Goal: Task Accomplishment & Management: Manage account settings

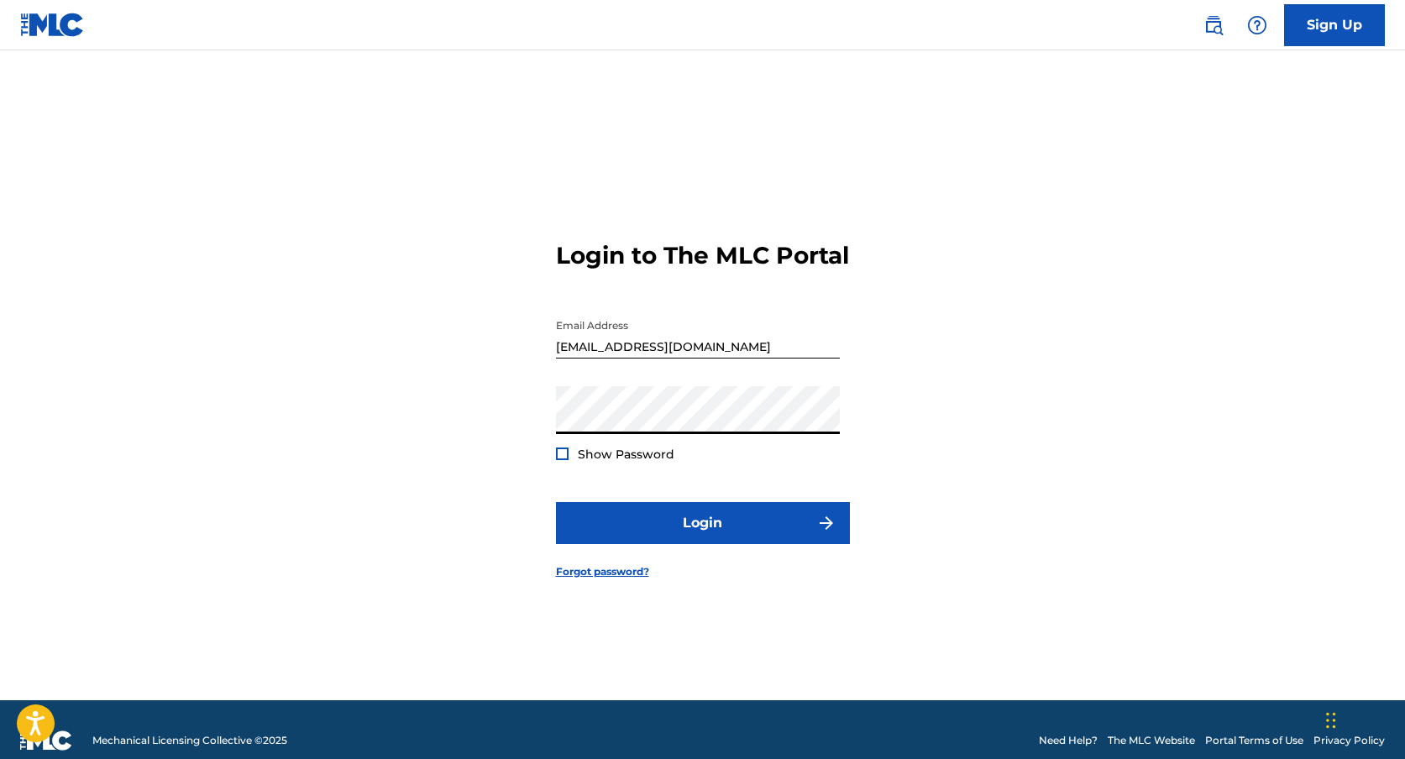
click at [556, 502] on button "Login" at bounding box center [703, 523] width 294 height 42
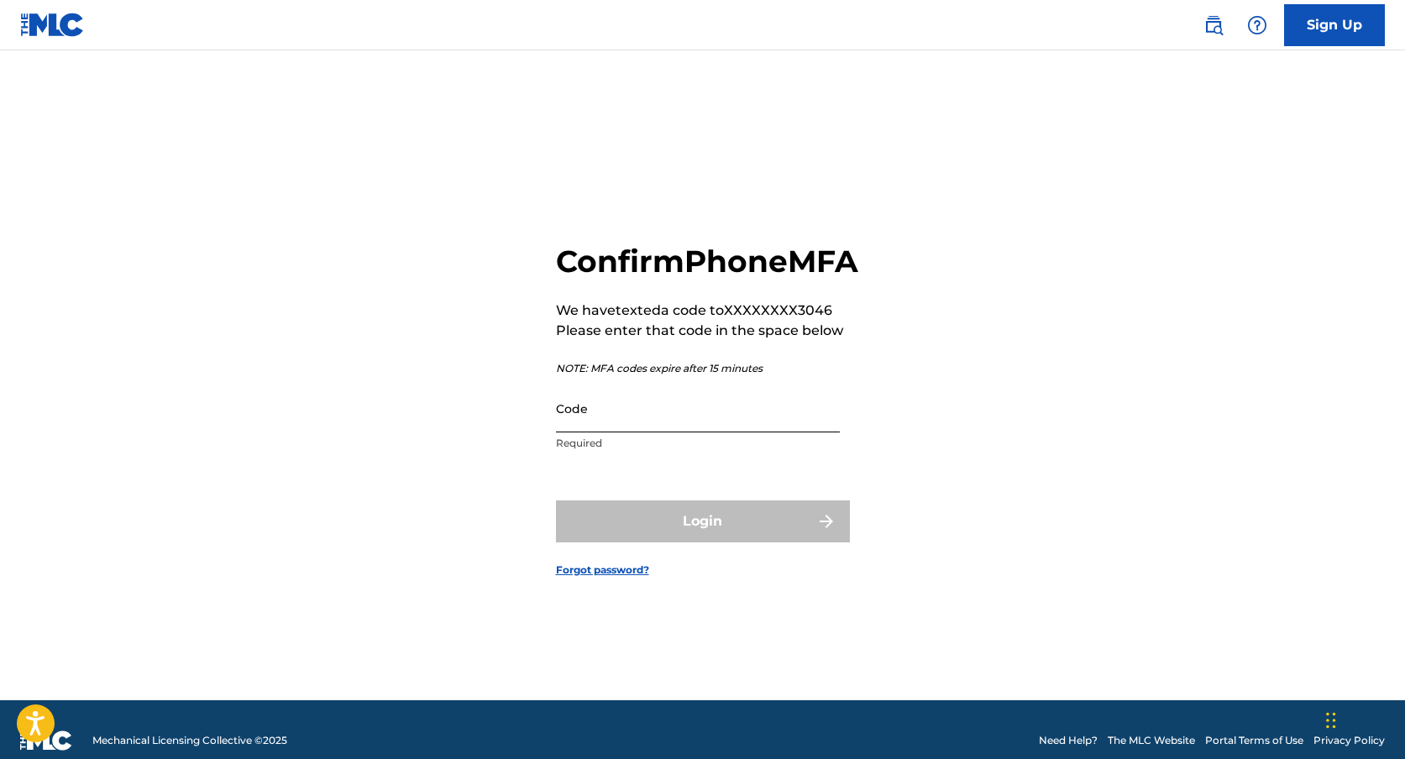
click at [725, 431] on input "Code" at bounding box center [698, 409] width 284 height 48
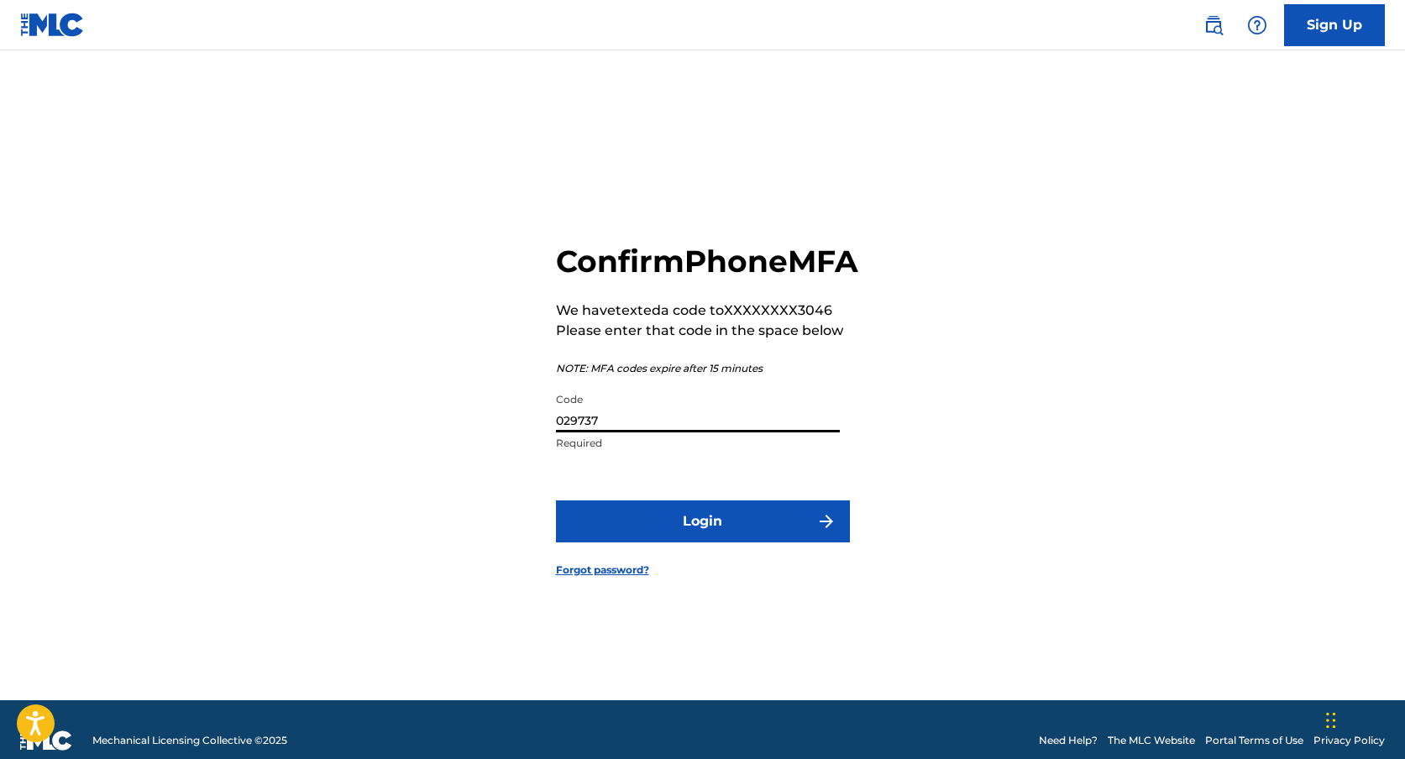
type input "029737"
click at [556, 501] on button "Login" at bounding box center [703, 522] width 294 height 42
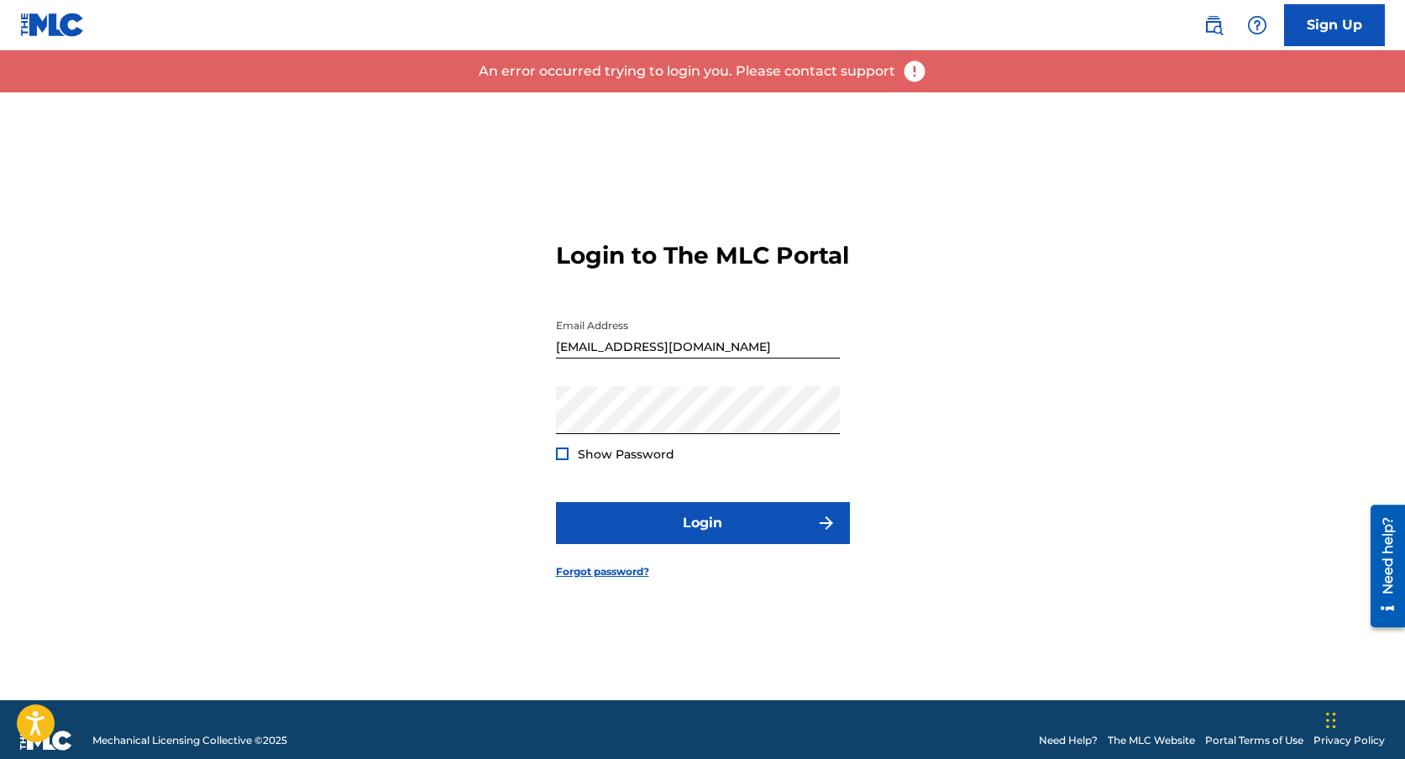
click at [559, 460] on div at bounding box center [562, 454] width 13 height 13
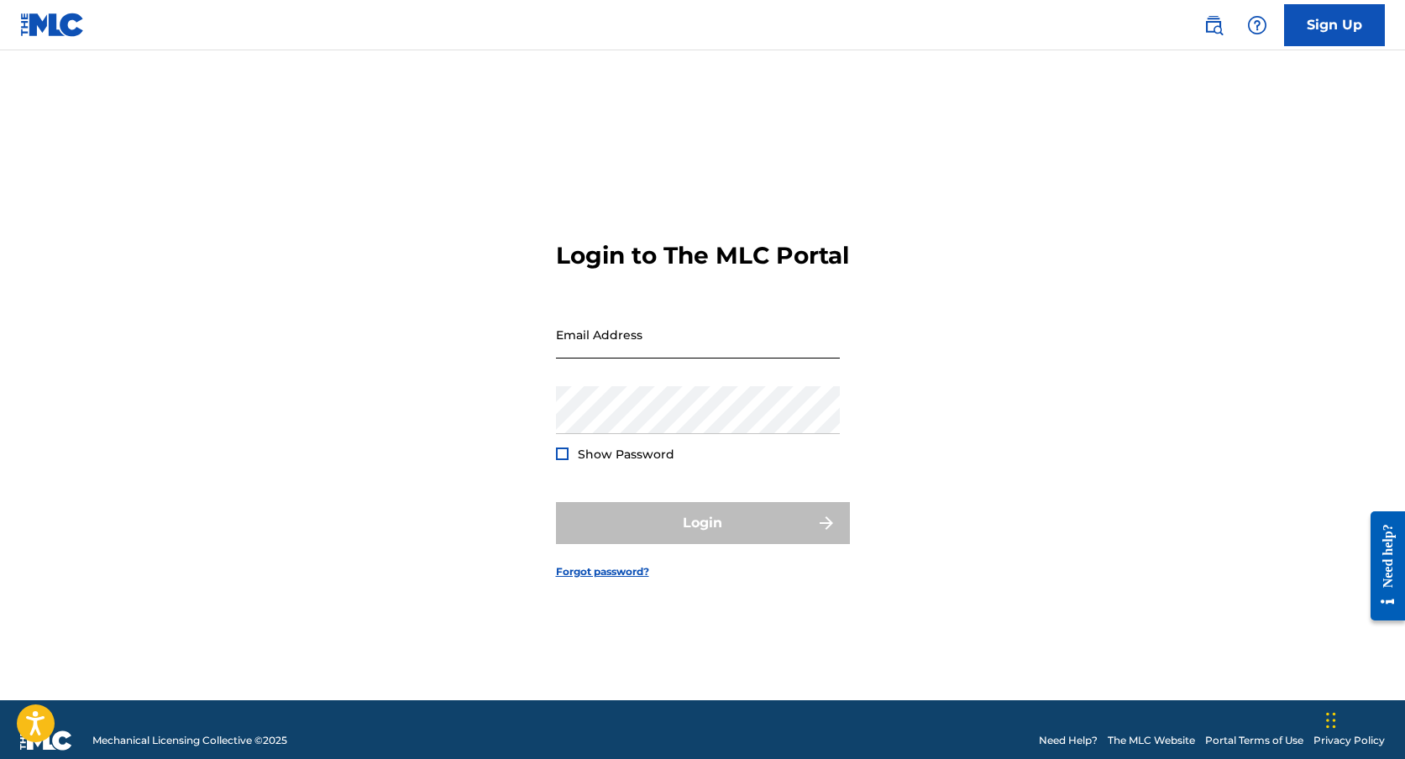
click at [639, 358] on input "Email Address" at bounding box center [698, 335] width 284 height 48
type input "[EMAIL_ADDRESS][DOMAIN_NAME]"
click at [607, 454] on div "Password Show Password" at bounding box center [698, 424] width 284 height 76
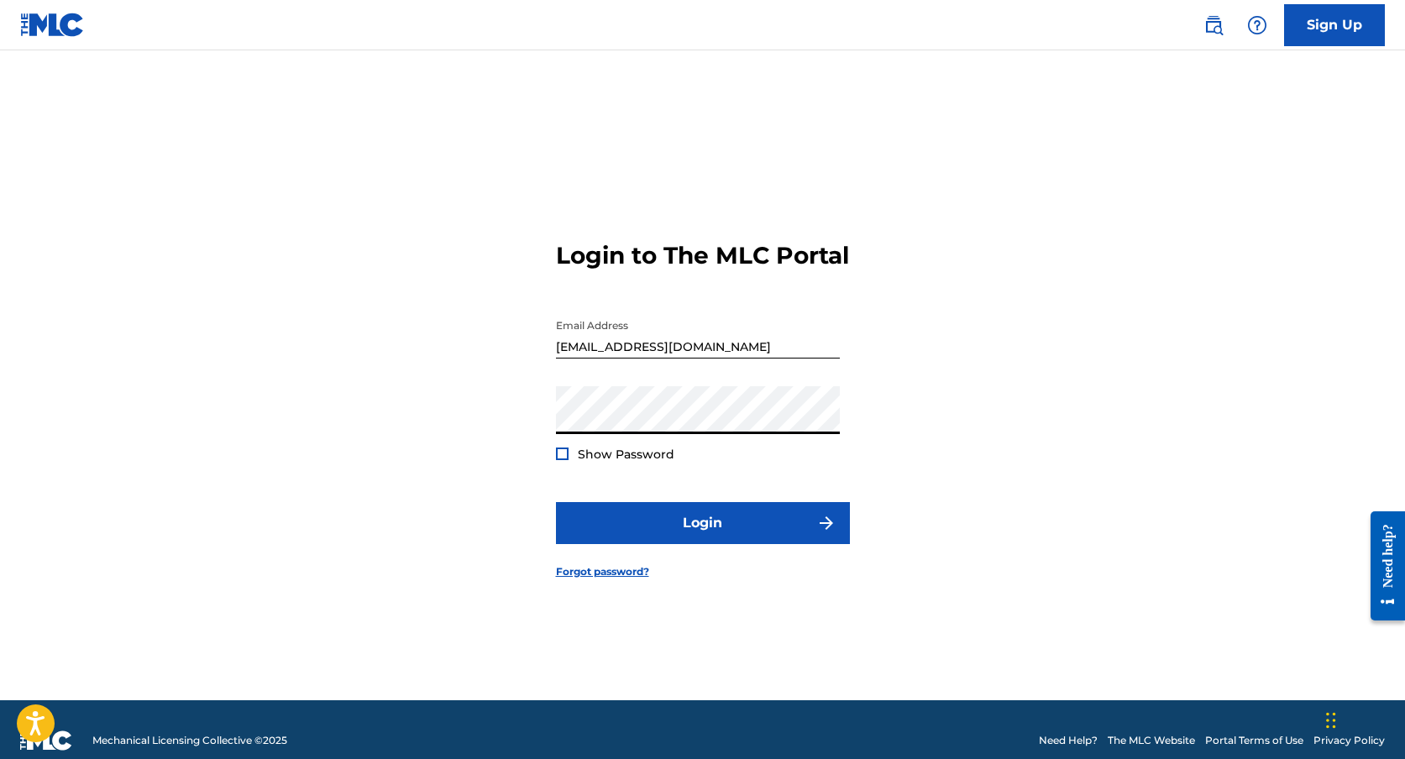
click at [586, 462] on span "Show Password" at bounding box center [626, 454] width 97 height 15
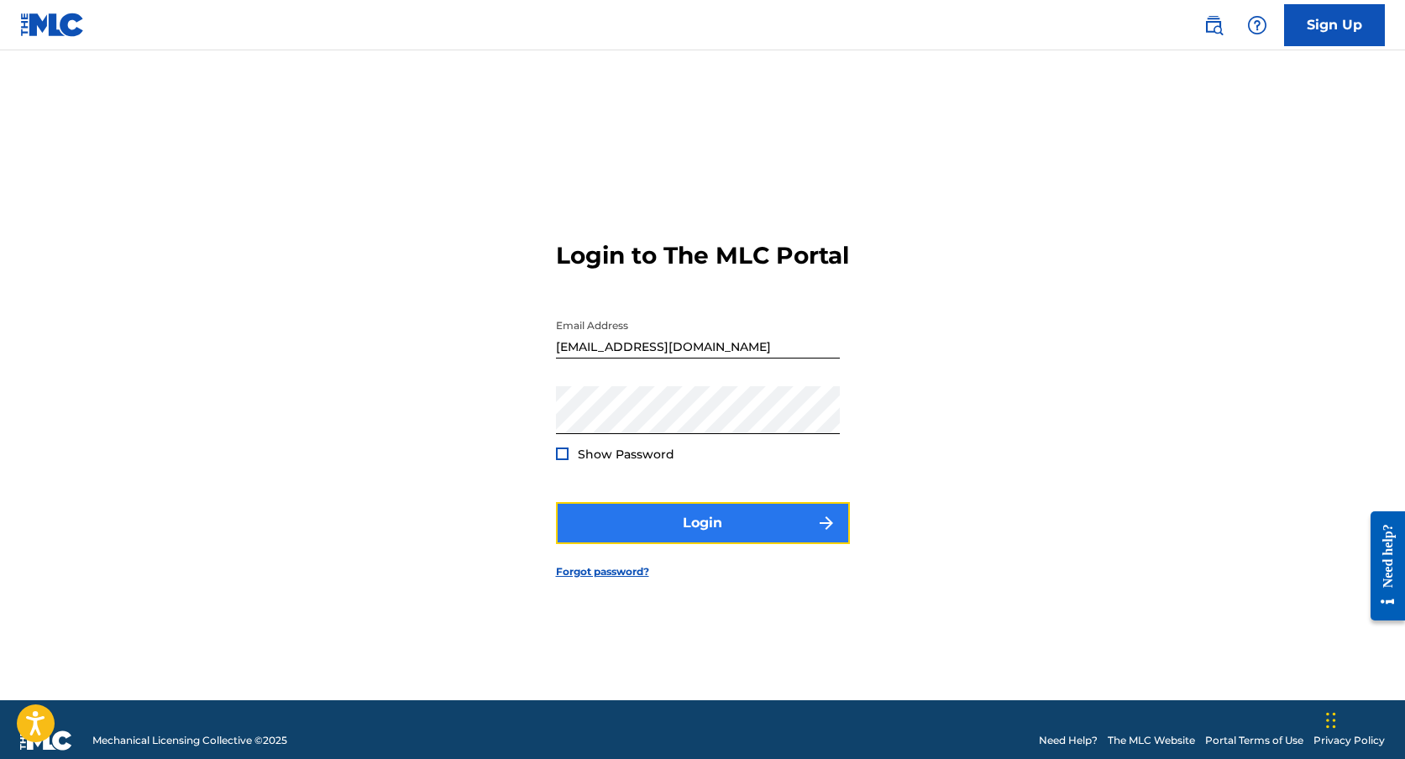
click at [633, 544] on button "Login" at bounding box center [703, 523] width 294 height 42
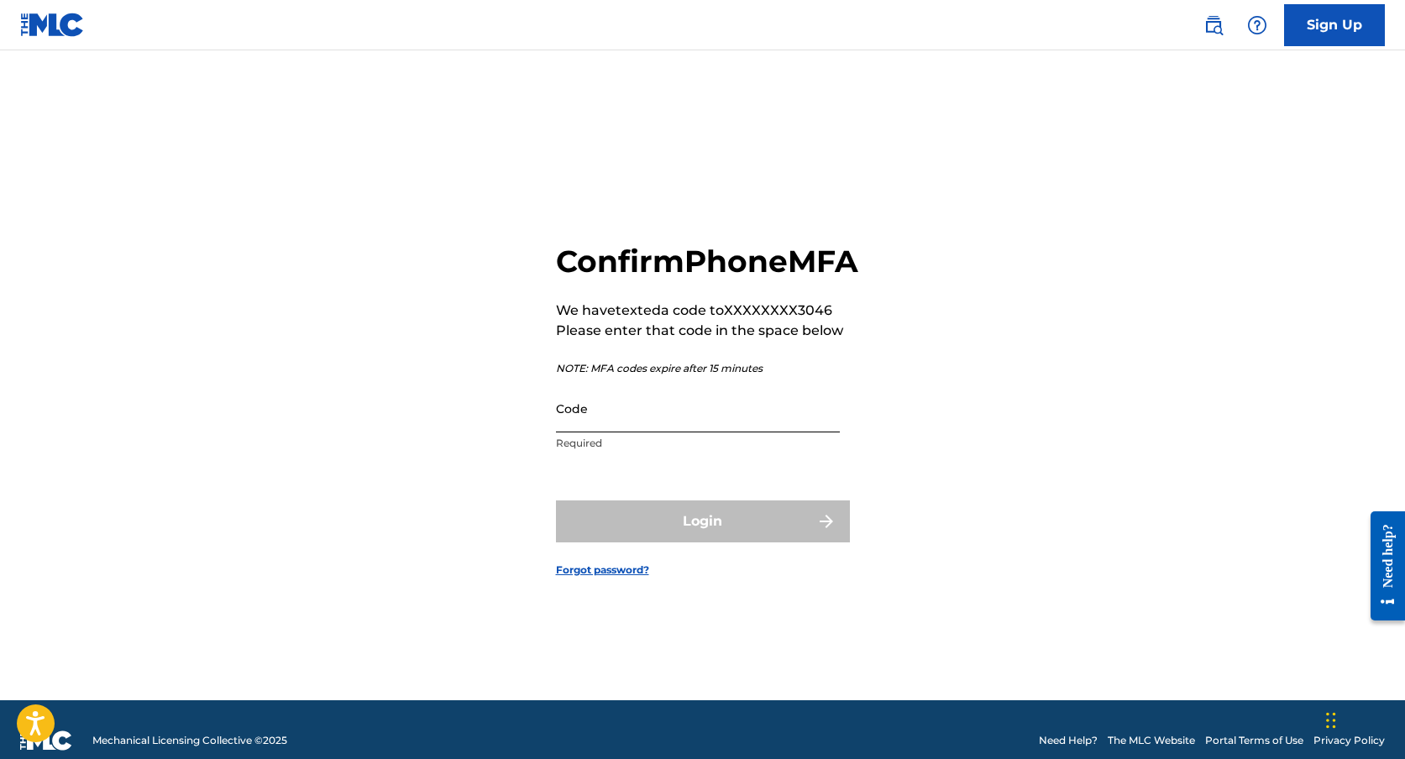
click at [617, 433] on input "Code" at bounding box center [698, 409] width 284 height 48
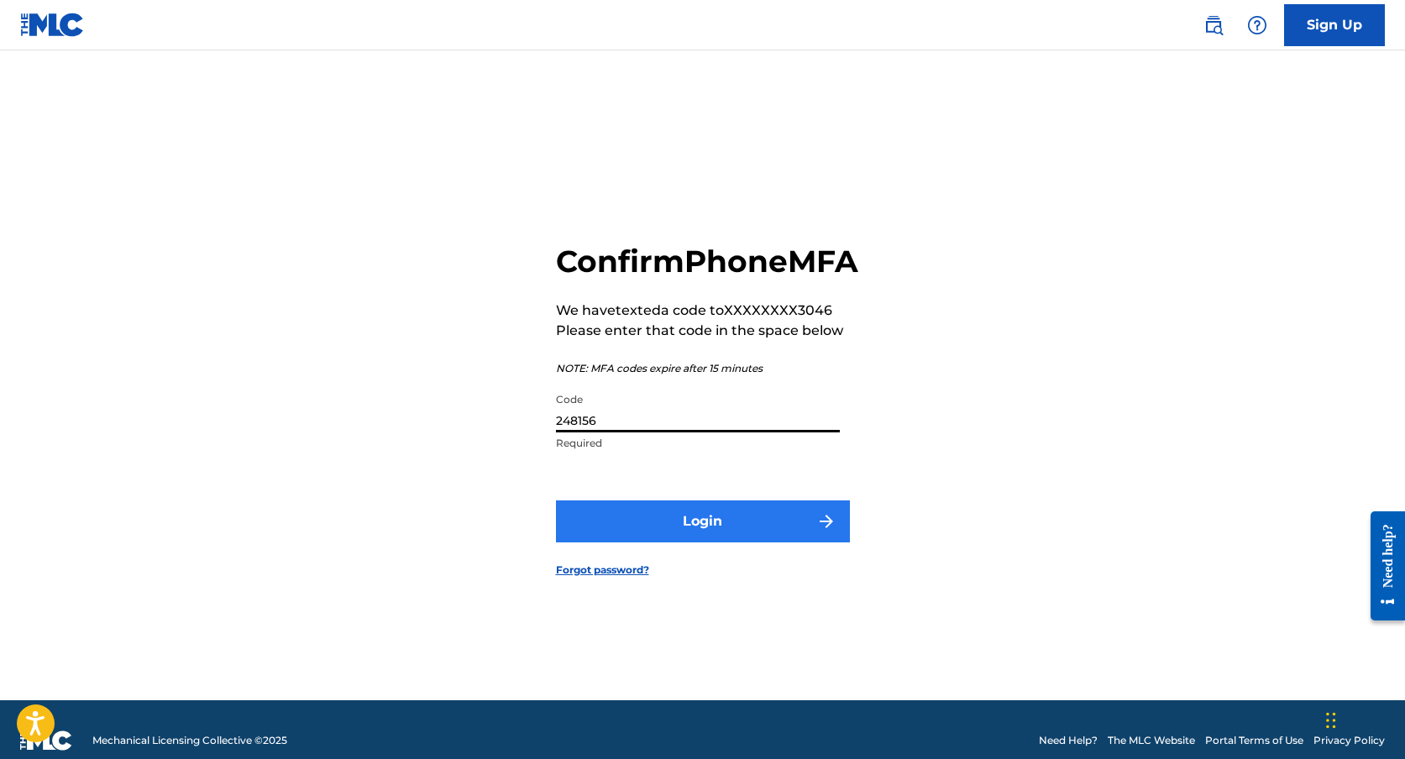
type input "248156"
click at [644, 532] on button "Login" at bounding box center [703, 522] width 294 height 42
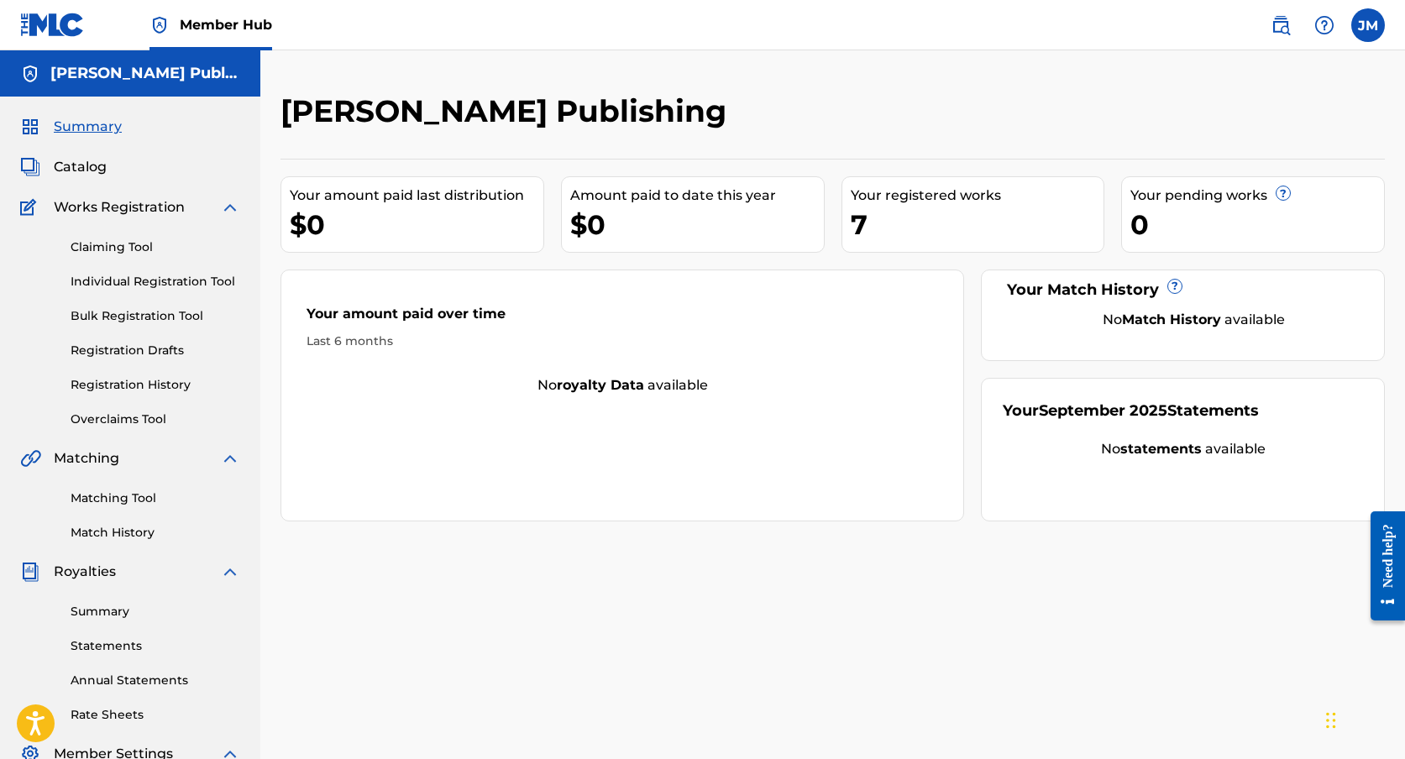
click at [890, 209] on div "7" at bounding box center [978, 225] width 254 height 38
click at [83, 170] on span "Catalog" at bounding box center [80, 167] width 53 height 20
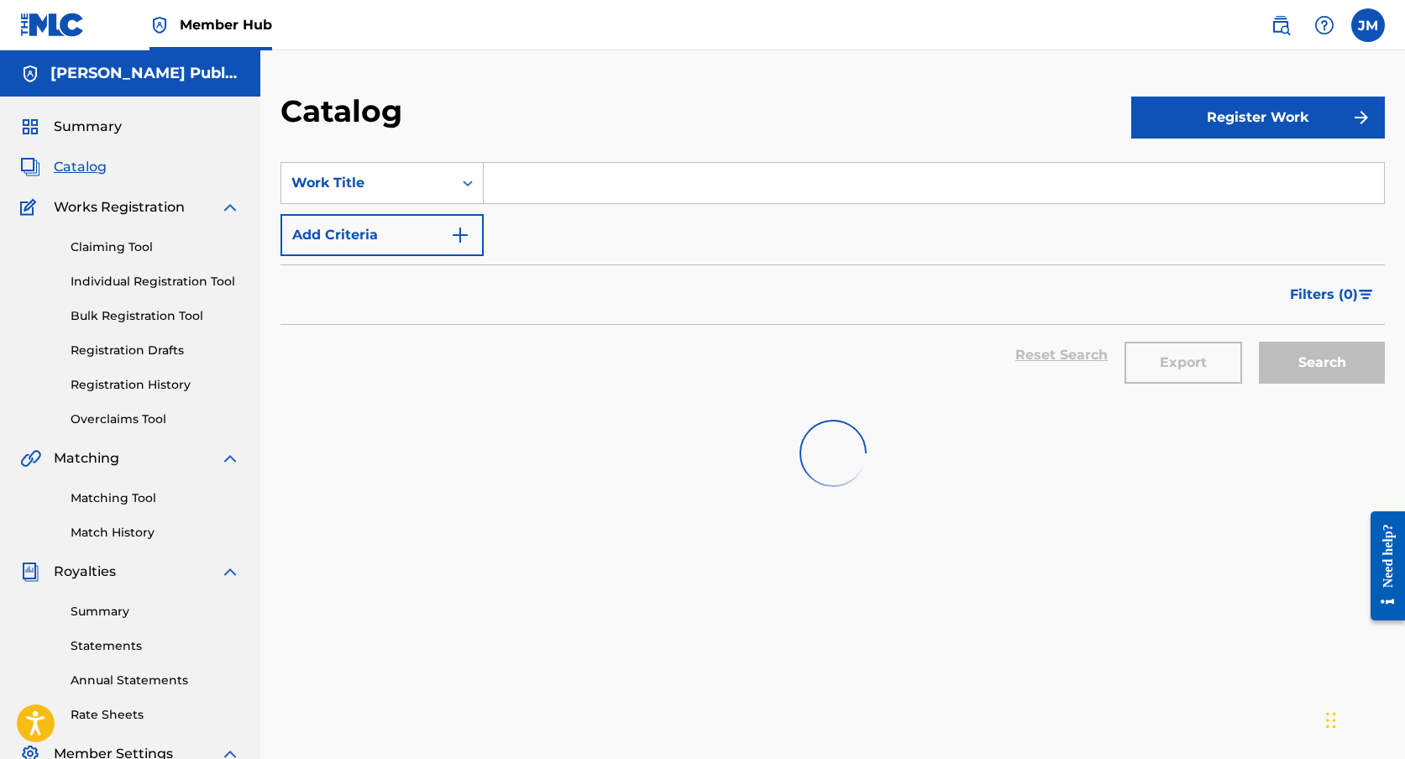
click at [190, 72] on h5 "Jacob Montes Publishing" at bounding box center [145, 73] width 190 height 19
click at [1366, 32] on label at bounding box center [1369, 25] width 34 height 34
click at [1368, 25] on input "JM Jacob Montes prodstyhlo@gmail.com Notification Preferences Profile Log out" at bounding box center [1368, 25] width 0 height 0
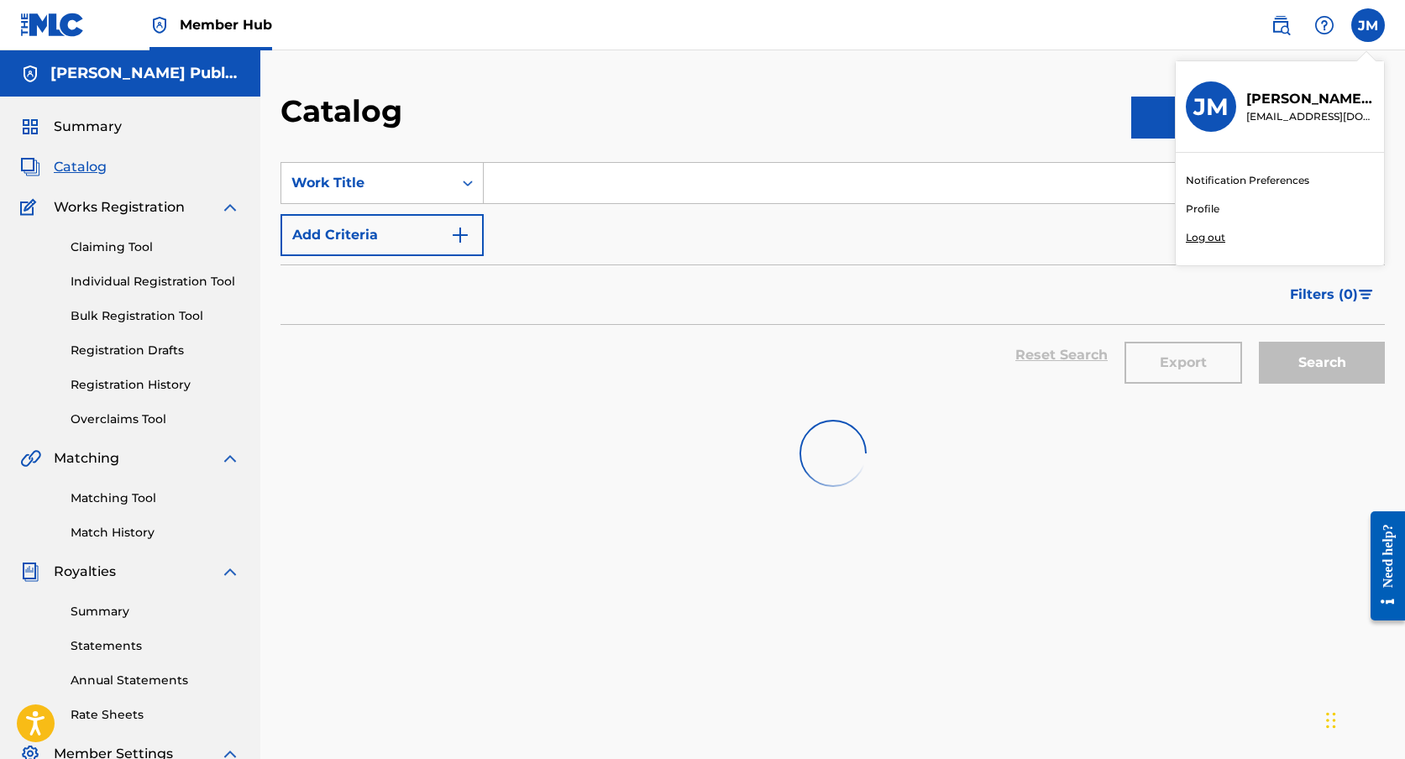
click at [1366, 32] on div "JM JM Jacob Montes prodstyhlo@gmail.com Notification Preferences Profile Log out" at bounding box center [1369, 25] width 34 height 34
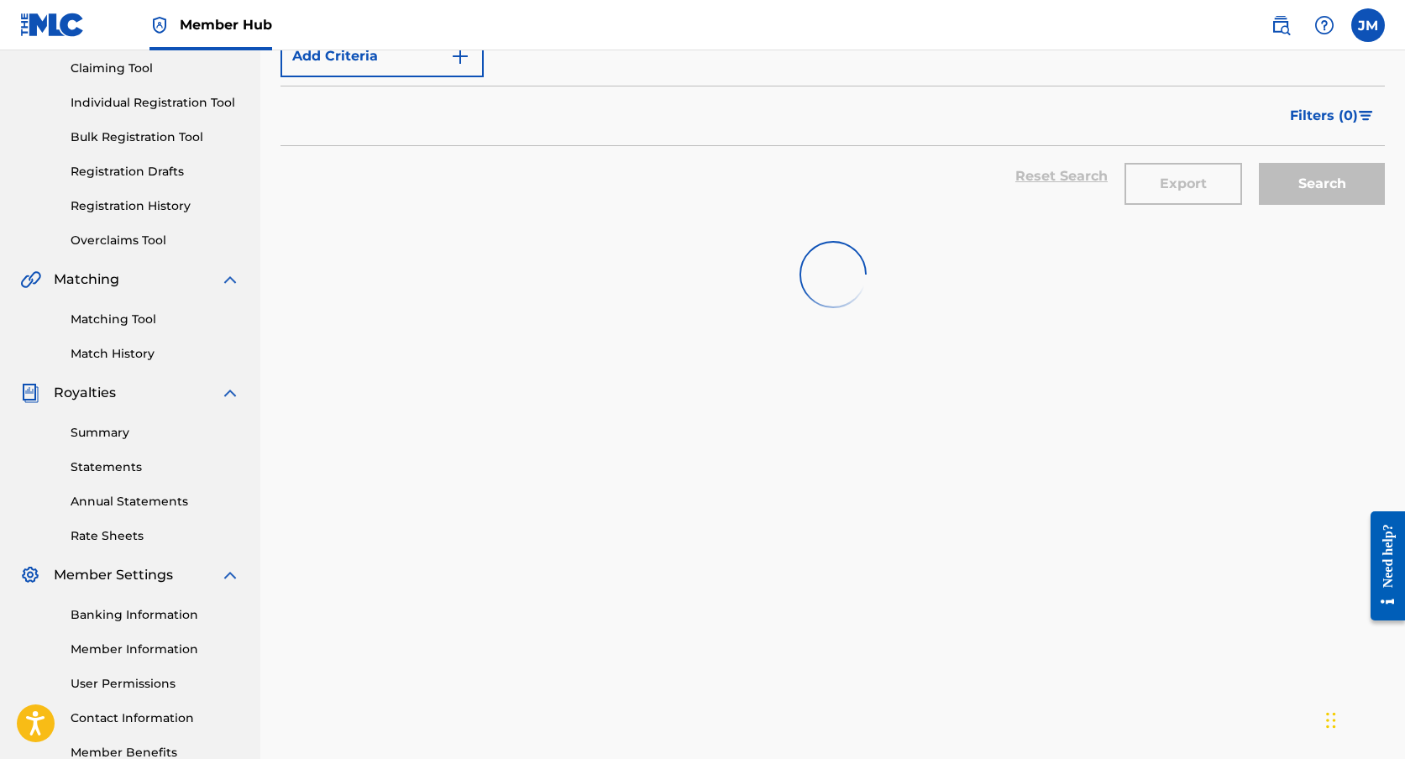
scroll to position [282, 0]
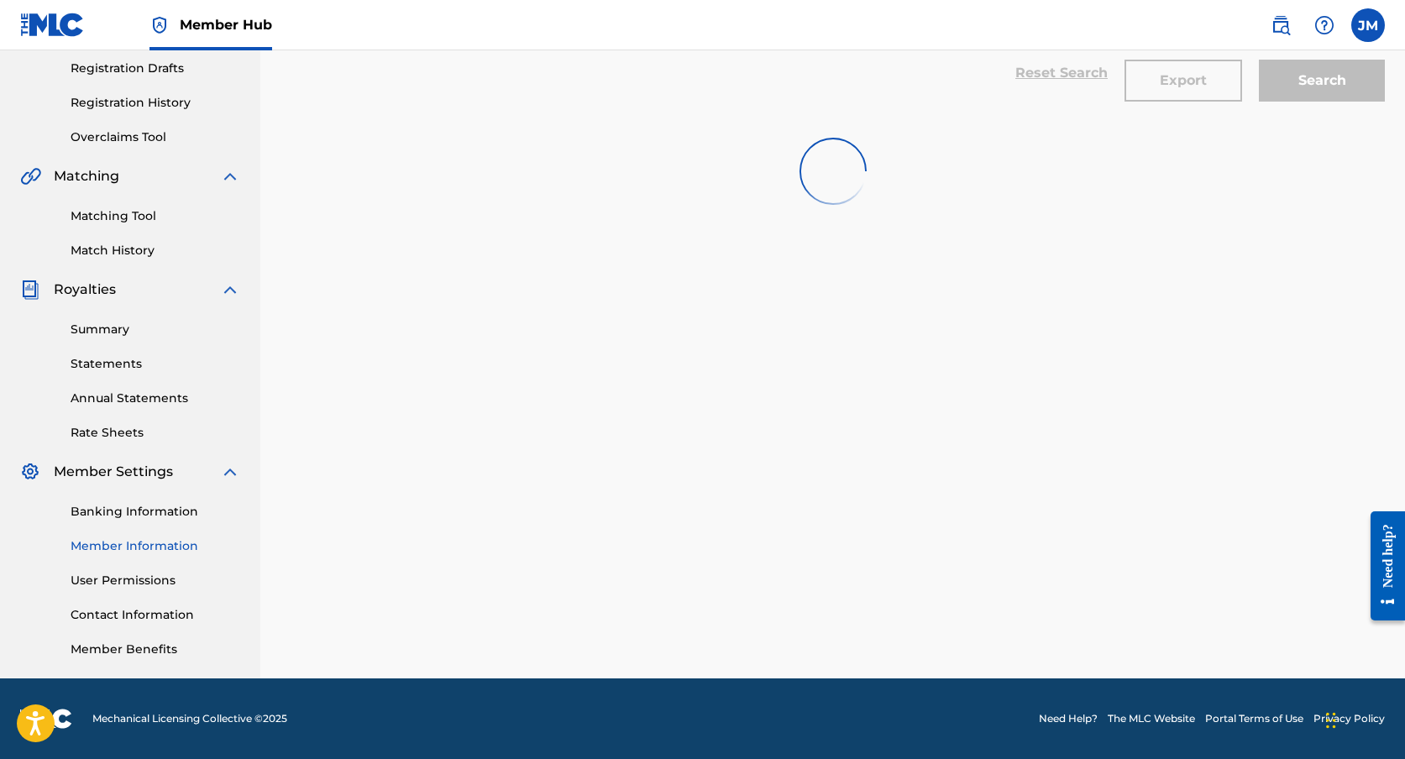
click at [141, 545] on link "Member Information" at bounding box center [156, 547] width 170 height 18
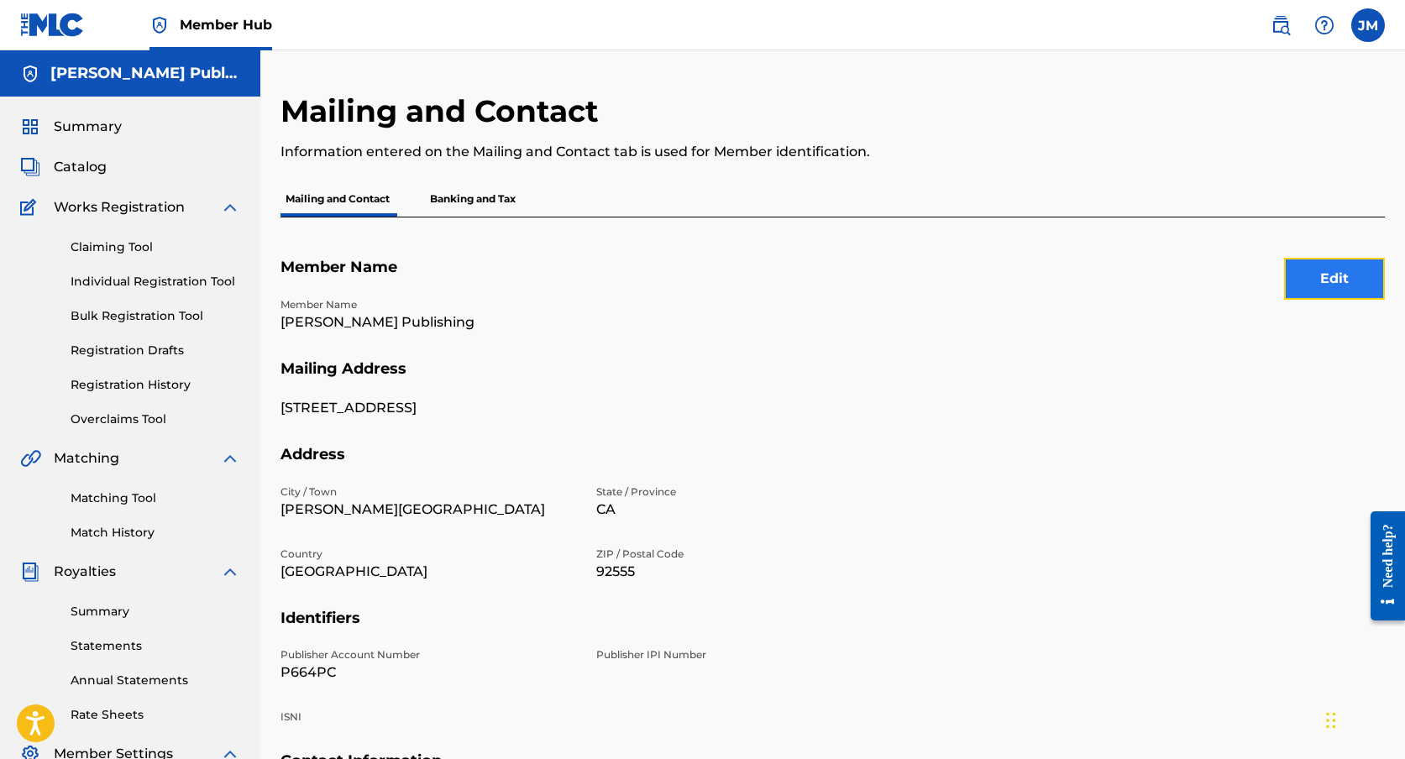
click at [1352, 286] on button "Edit" at bounding box center [1334, 279] width 101 height 42
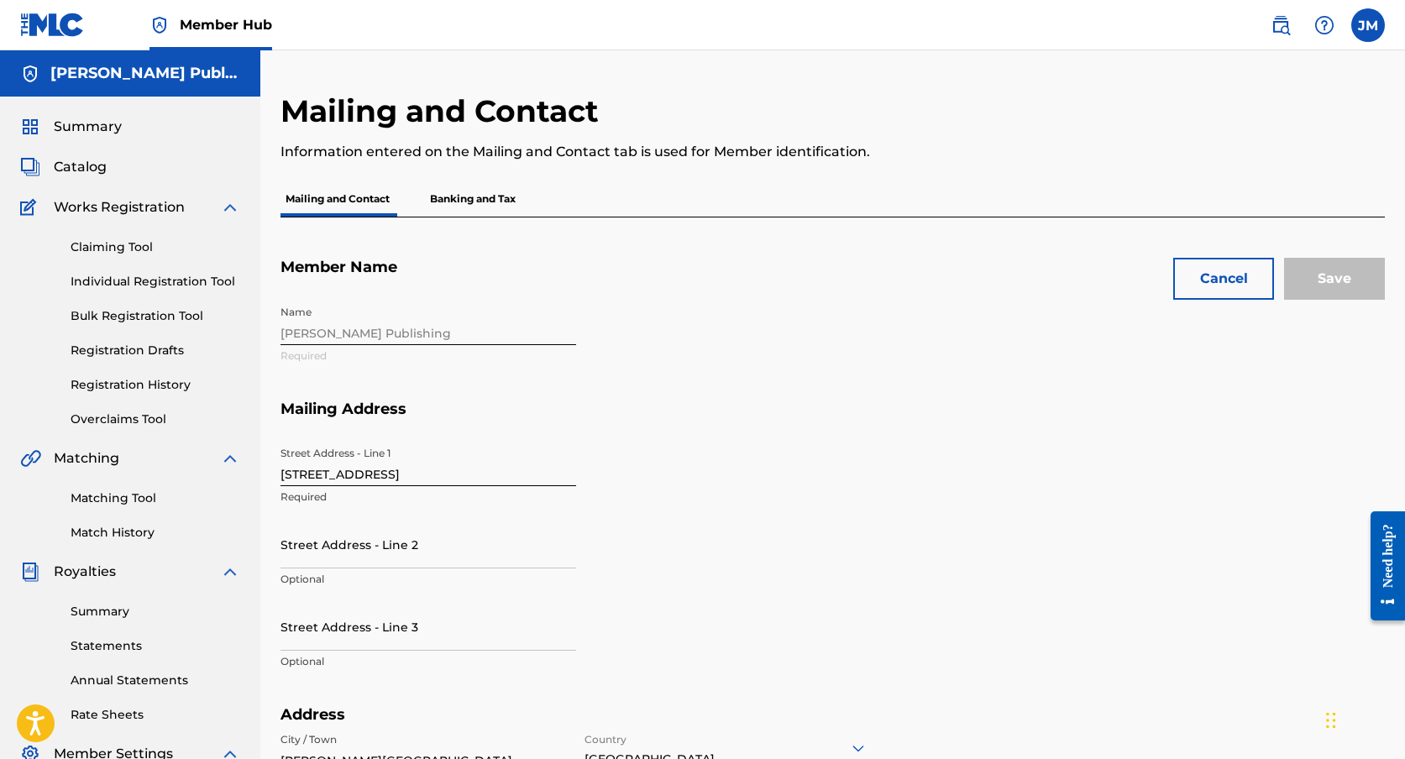
click at [497, 310] on div "Name Jacob Montes Publishing Required" at bounding box center [587, 348] width 612 height 102
click at [421, 320] on div "Name Jacob Montes Publishing Required" at bounding box center [587, 348] width 612 height 102
click at [411, 339] on div "Name Jacob Montes Publishing Required" at bounding box center [587, 348] width 612 height 102
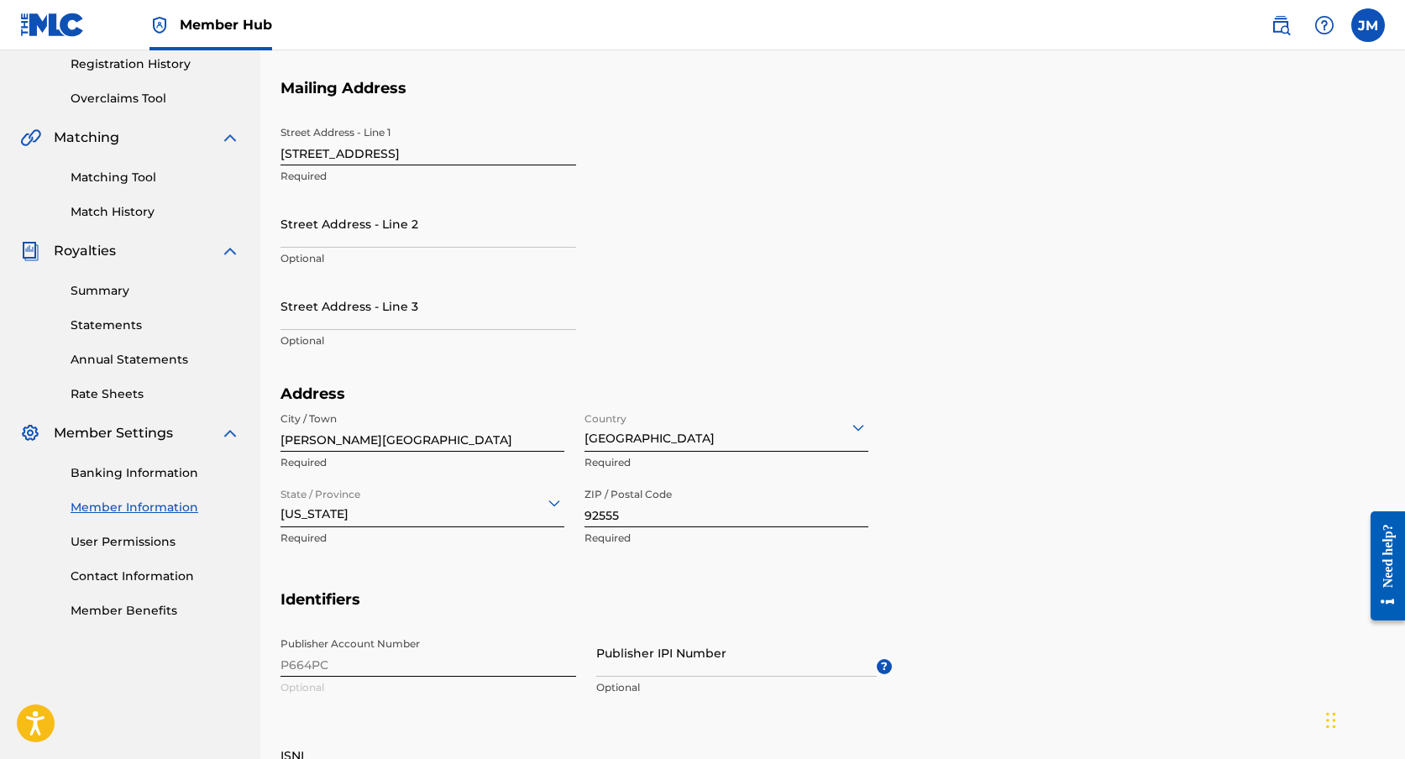
scroll to position [322, 0]
click at [347, 664] on div "Publisher Account Number P664PC Optional Publisher IPI Number Optional ? ISNI O…" at bounding box center [587, 730] width 612 height 205
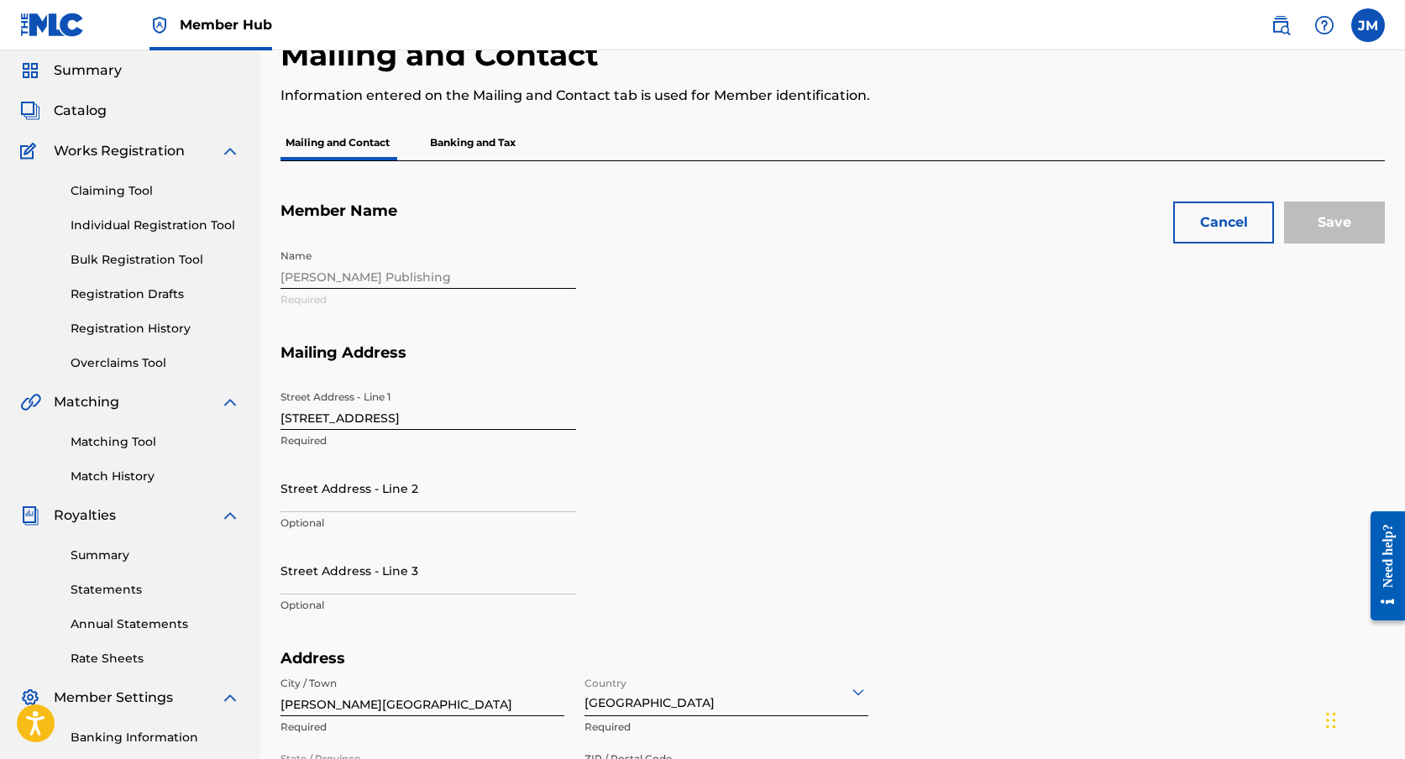
scroll to position [0, 0]
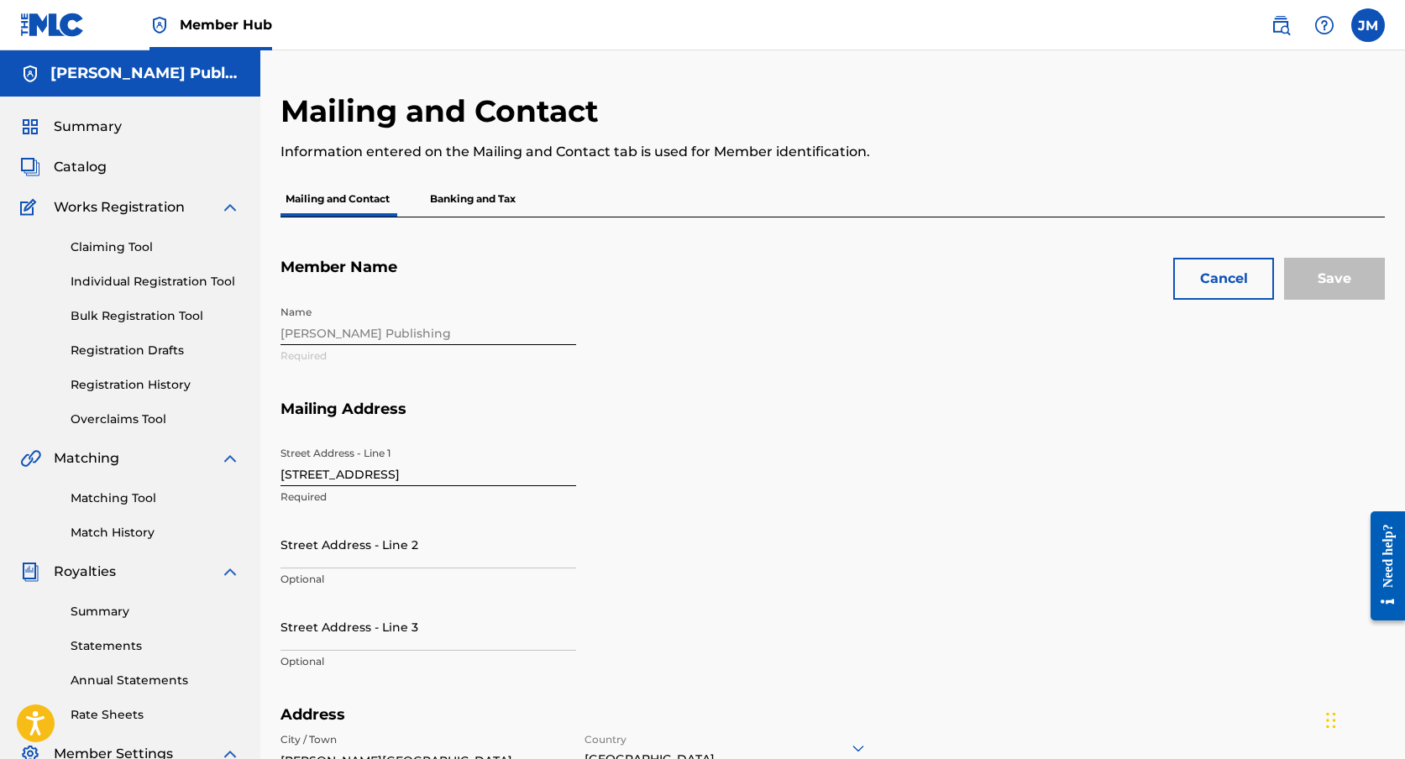
click at [390, 328] on div "Name Jacob Montes Publishing Required" at bounding box center [587, 348] width 612 height 102
click at [1216, 271] on button "Cancel" at bounding box center [1224, 279] width 101 height 42
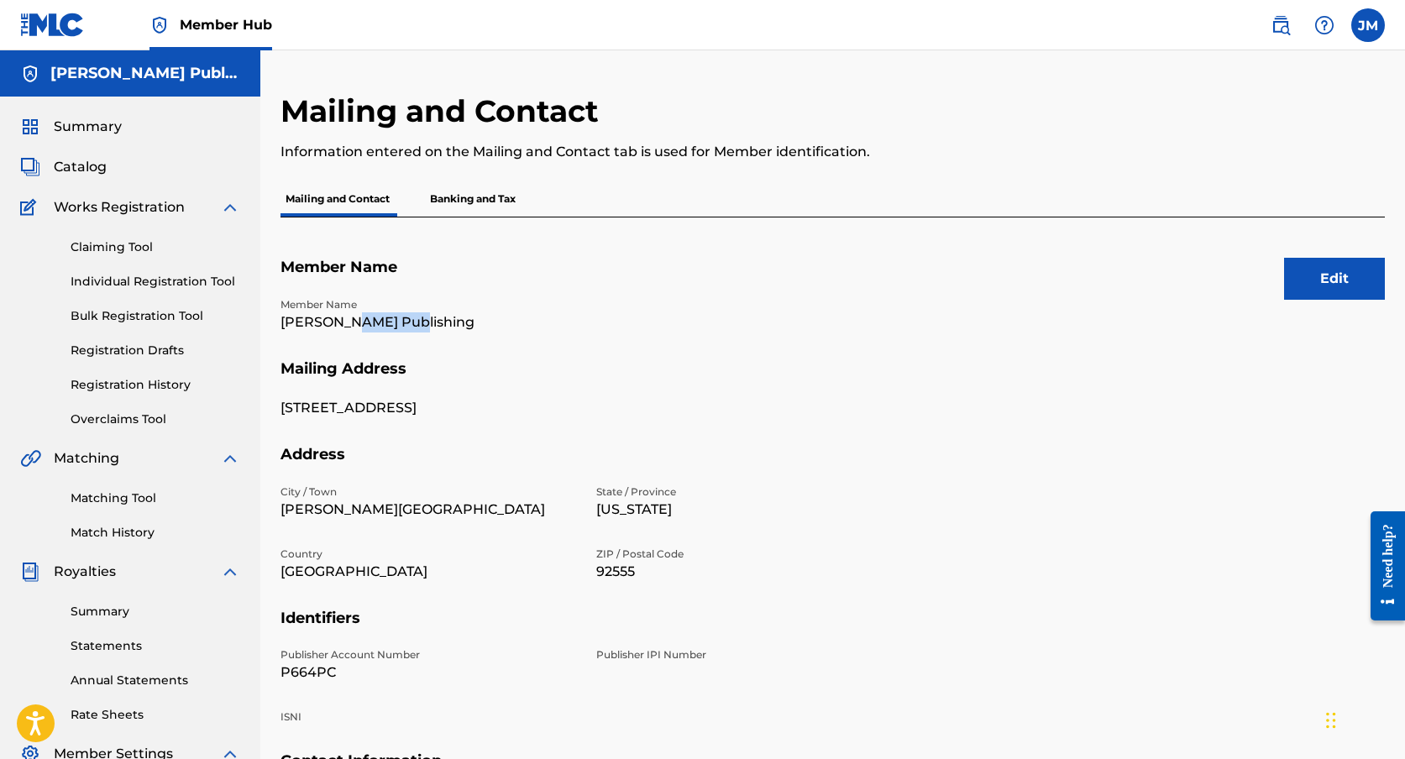
drag, startPoint x: 411, startPoint y: 324, endPoint x: 351, endPoint y: 323, distance: 59.7
click at [352, 323] on p "Jacob Montes Publishing" at bounding box center [429, 322] width 296 height 20
click at [351, 323] on p "Jacob Montes Publishing" at bounding box center [429, 322] width 296 height 20
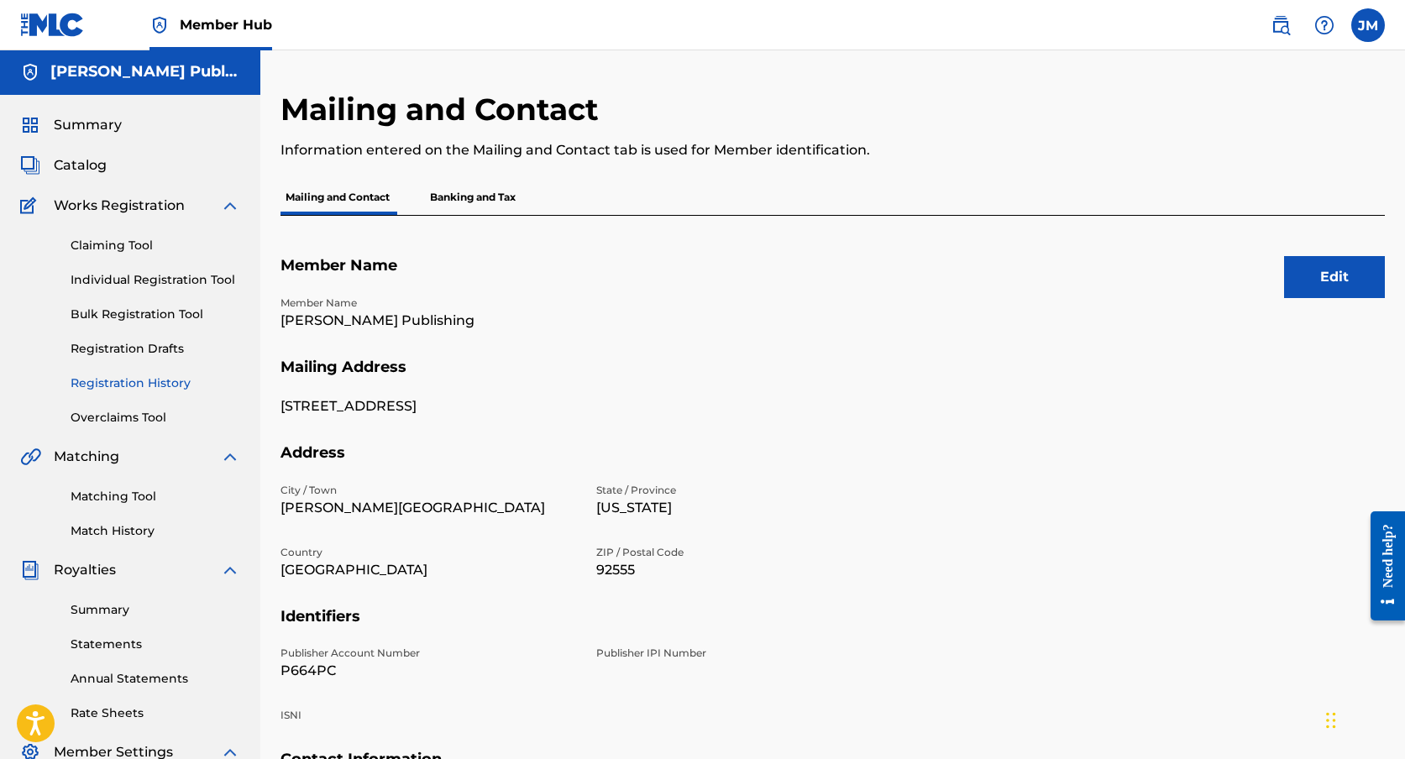
click at [153, 386] on link "Registration History" at bounding box center [156, 384] width 170 height 18
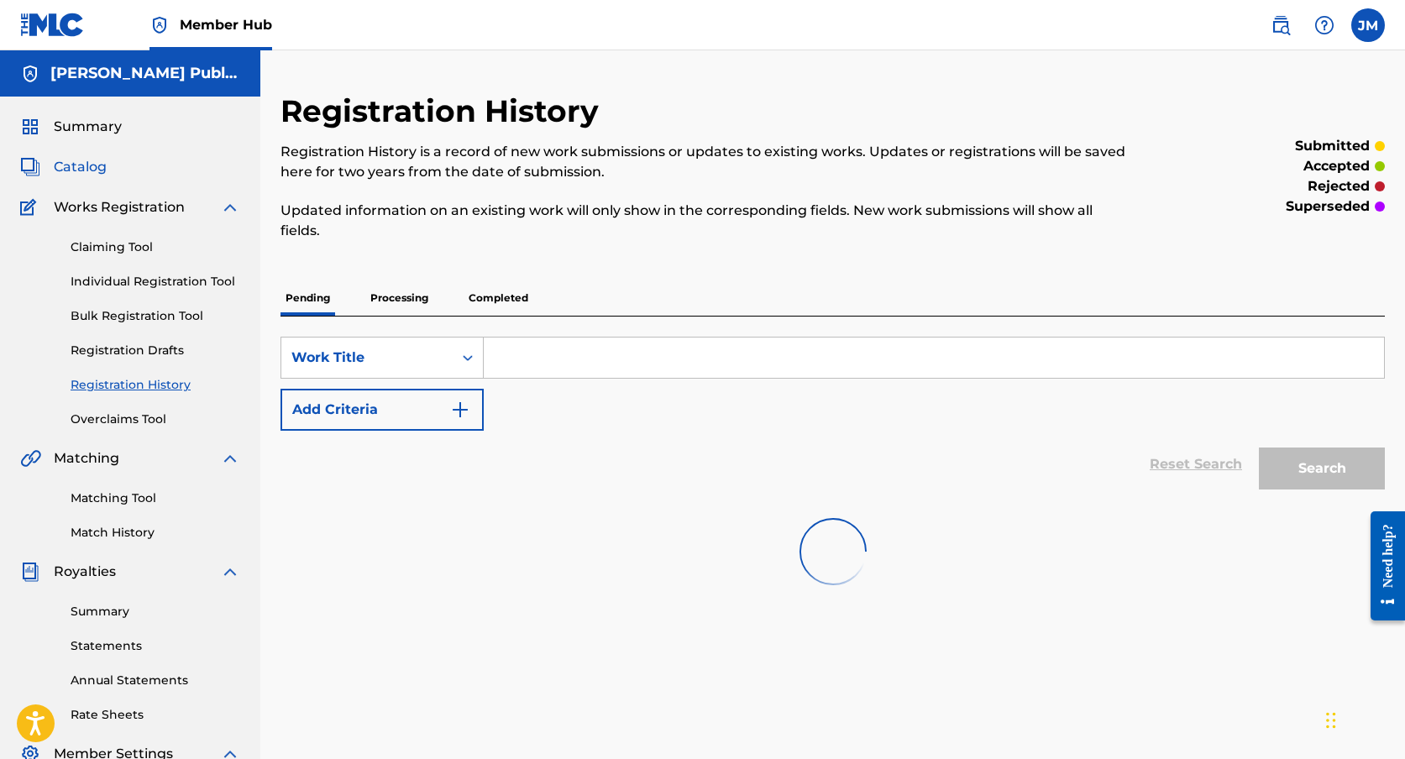
click at [87, 174] on span "Catalog" at bounding box center [80, 167] width 53 height 20
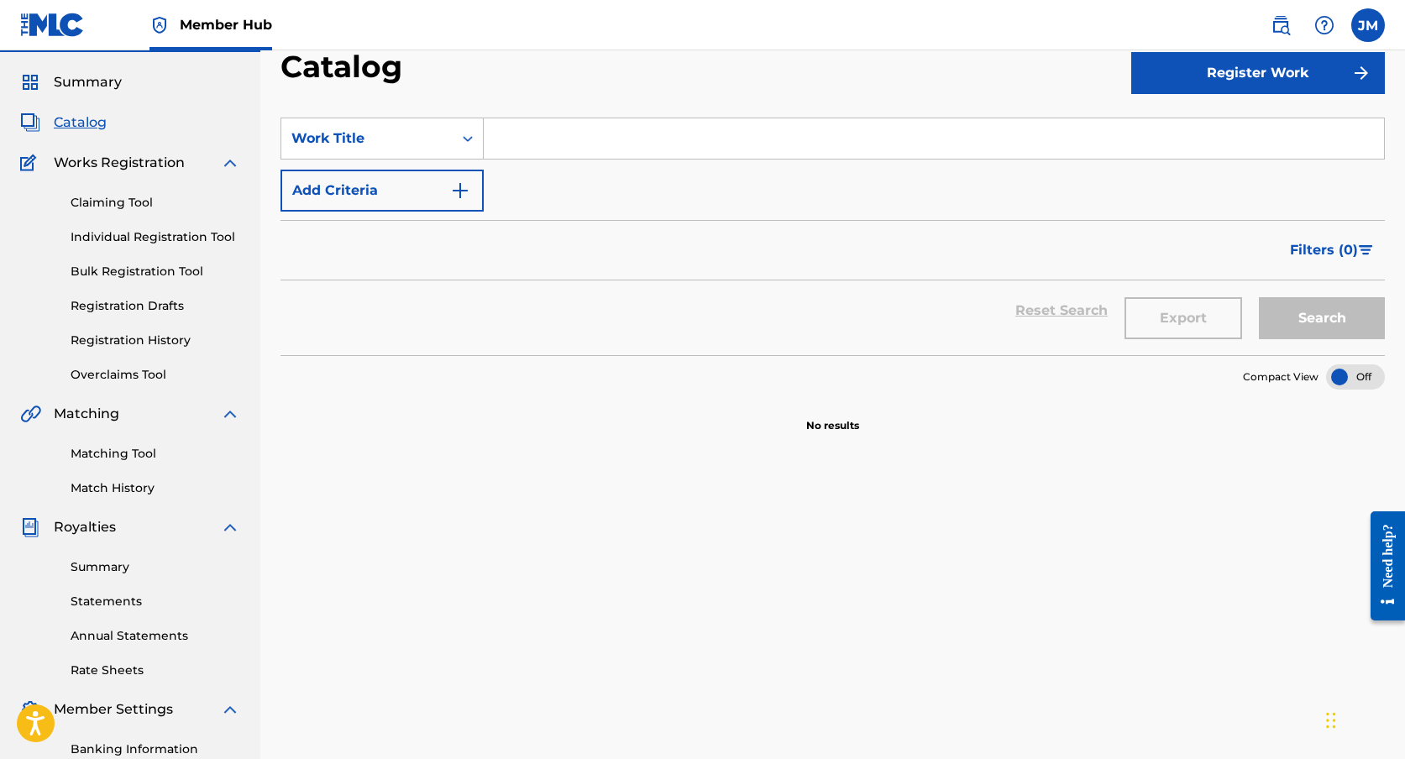
scroll to position [47, 0]
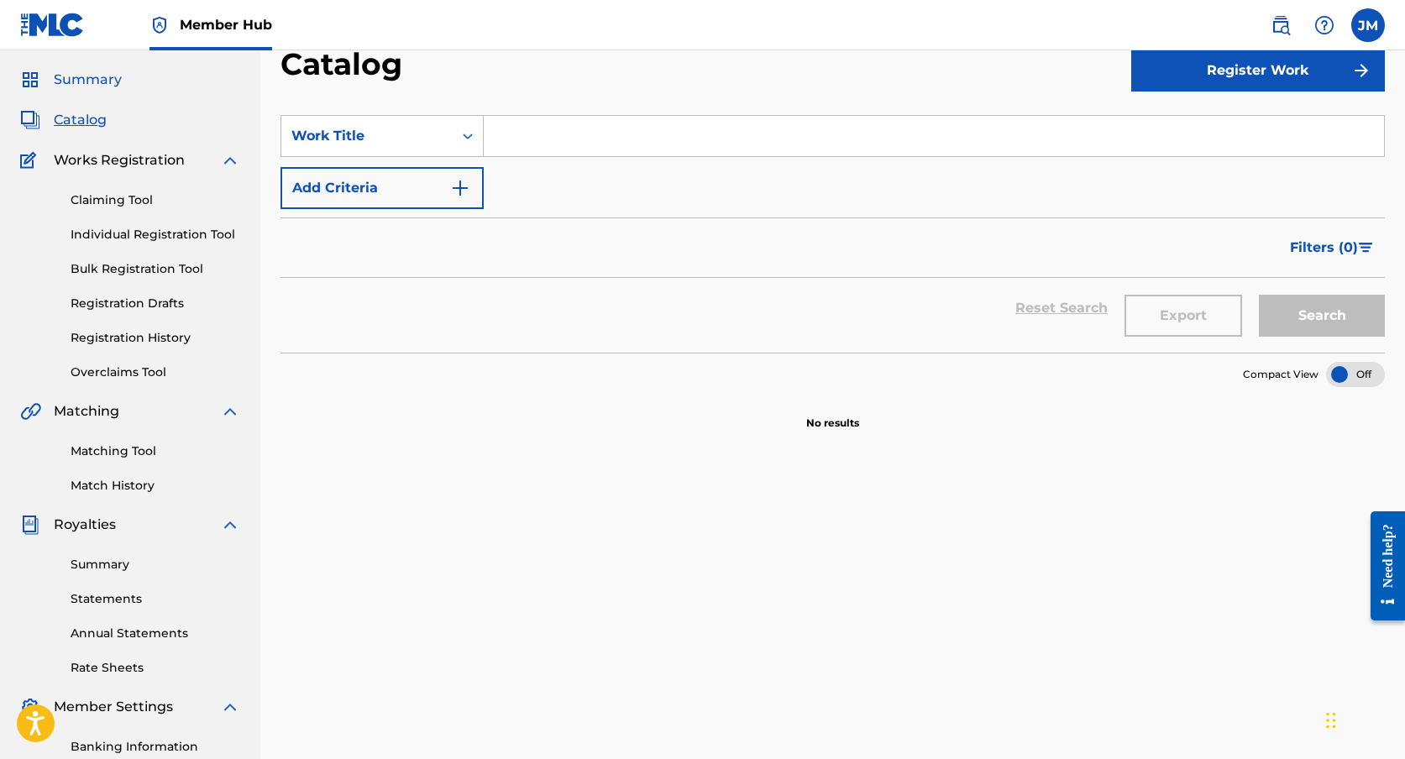
click at [81, 75] on span "Summary" at bounding box center [88, 80] width 68 height 20
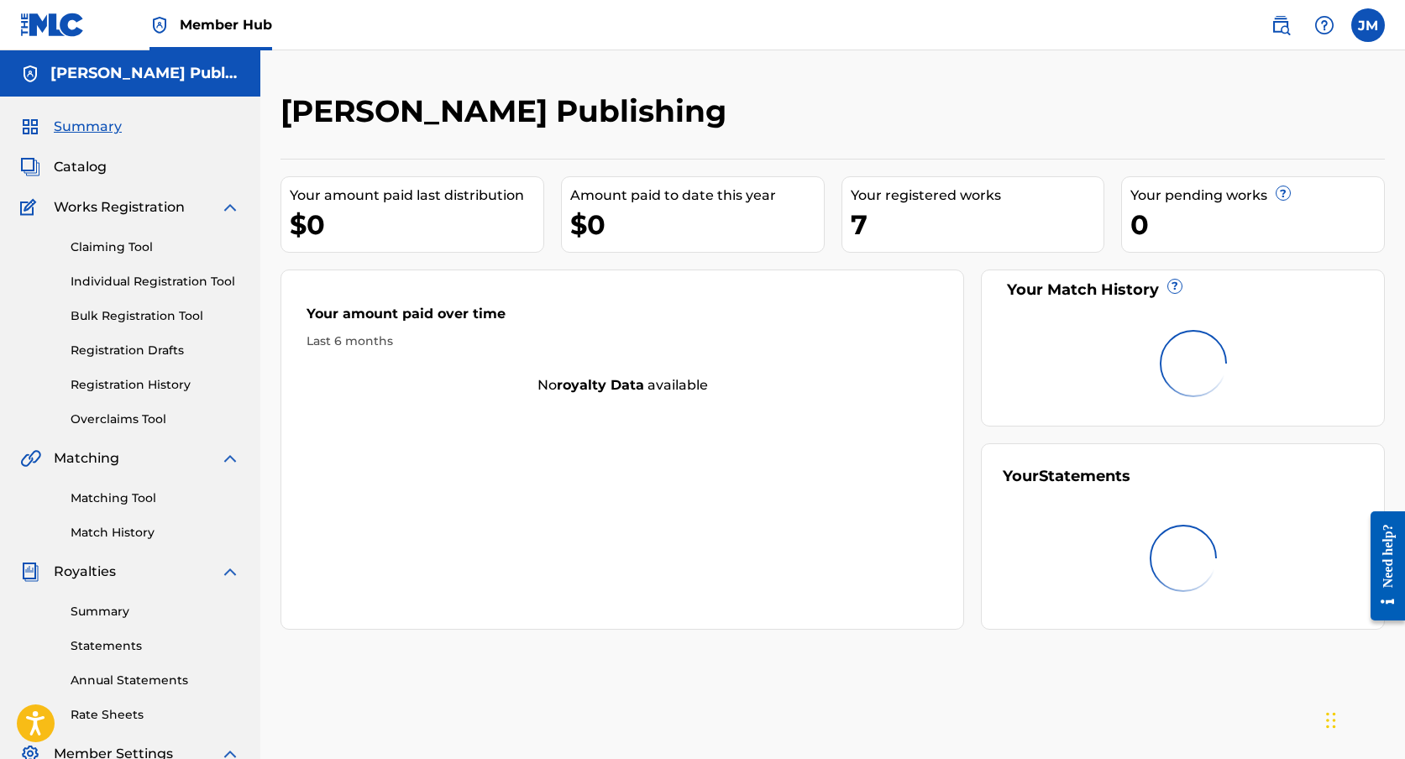
click at [839, 218] on div "Your amount paid last distribution $0 Amount paid to date this year $0 Your reg…" at bounding box center [833, 394] width 1105 height 471
click at [864, 216] on div "7" at bounding box center [978, 225] width 254 height 38
click at [883, 228] on div "7" at bounding box center [978, 225] width 254 height 38
drag, startPoint x: 883, startPoint y: 228, endPoint x: 845, endPoint y: 228, distance: 37.8
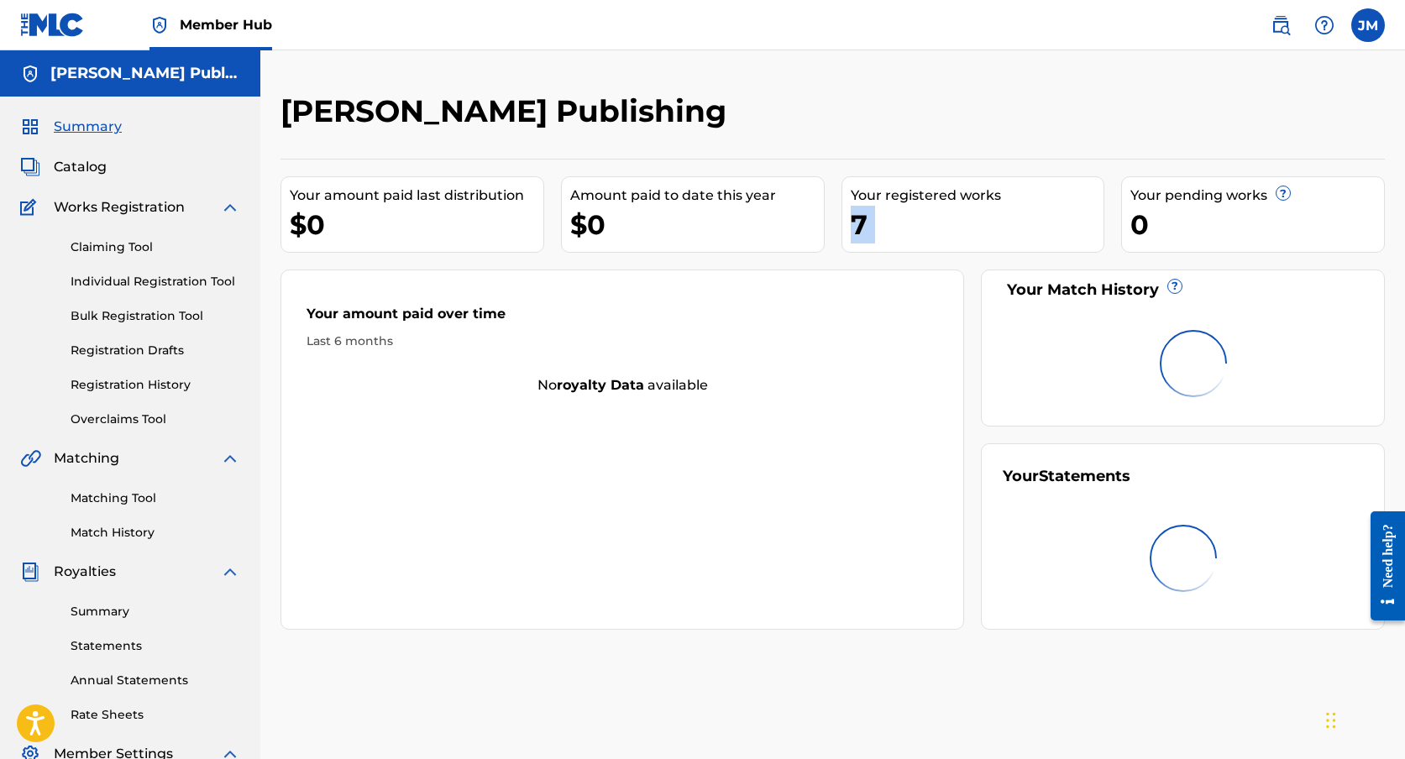
click at [847, 228] on div "Your registered works 7" at bounding box center [974, 214] width 264 height 76
click at [845, 228] on div "Your registered works 7" at bounding box center [974, 214] width 264 height 76
click at [930, 189] on div "Your registered works" at bounding box center [978, 196] width 254 height 20
click at [931, 189] on div "Your registered works" at bounding box center [978, 196] width 254 height 20
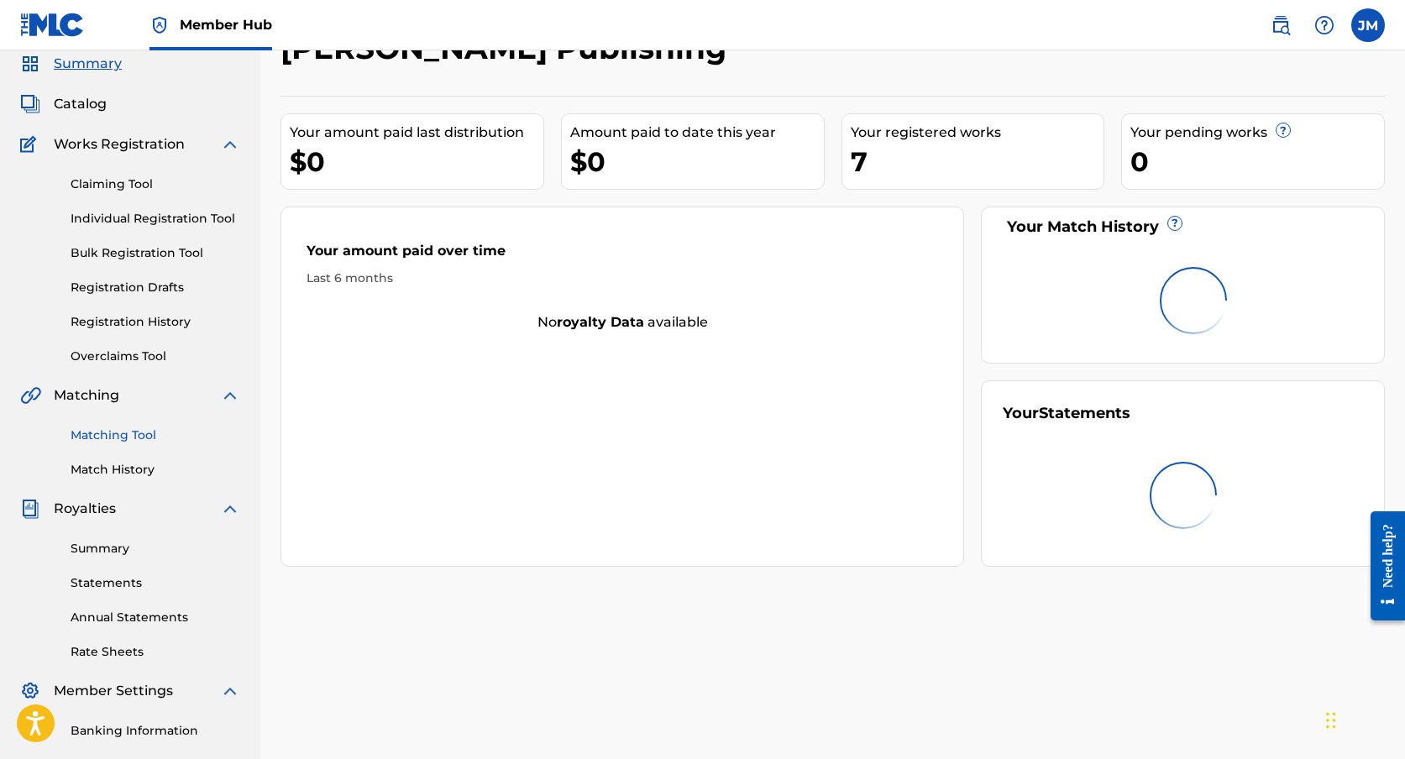
scroll to position [62, 0]
click at [118, 548] on link "Summary" at bounding box center [156, 550] width 170 height 18
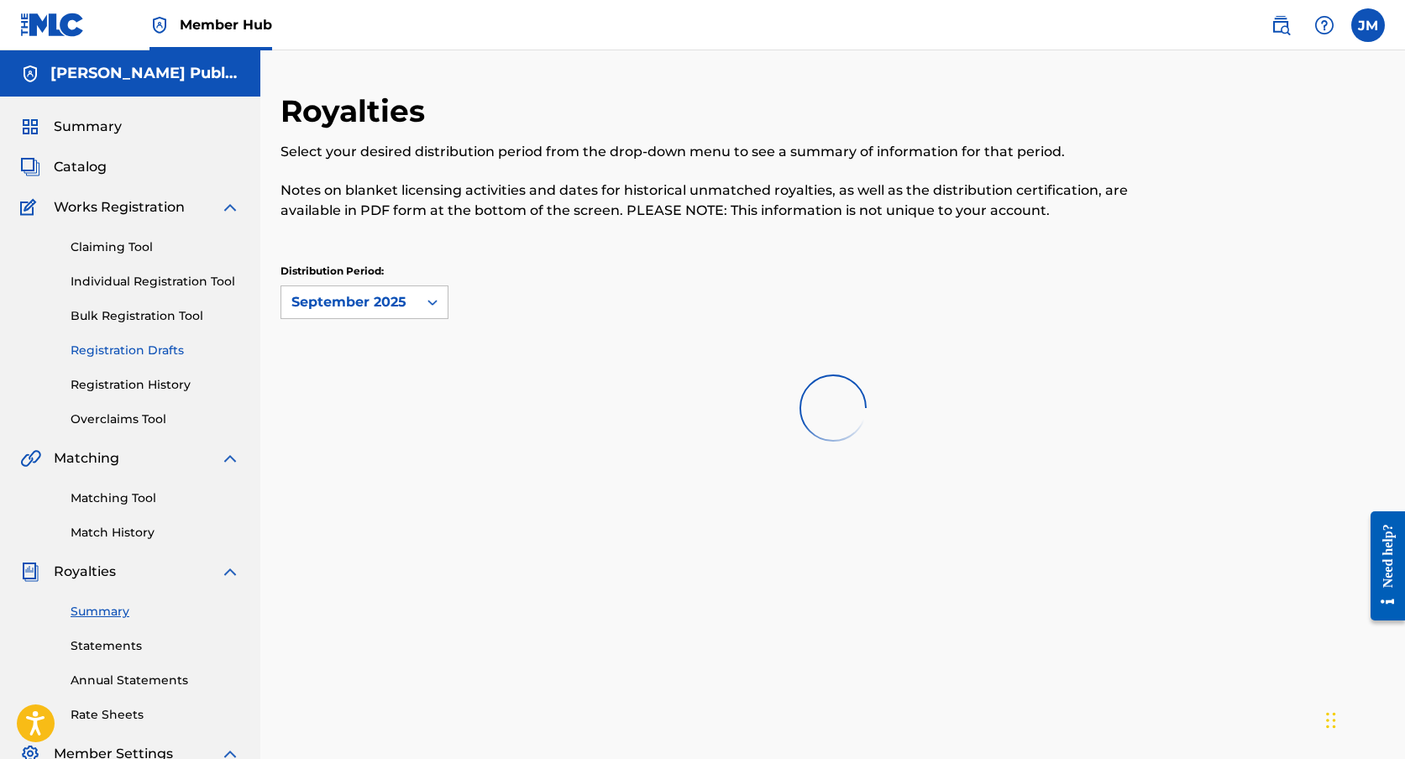
click at [160, 346] on link "Registration Drafts" at bounding box center [156, 351] width 170 height 18
